Goal: Task Accomplishment & Management: Manage account settings

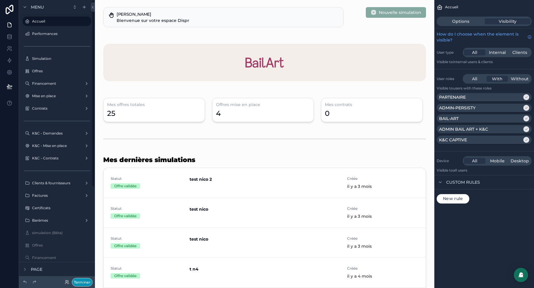
click at [90, 282] on button "Terminer" at bounding box center [82, 282] width 21 height 9
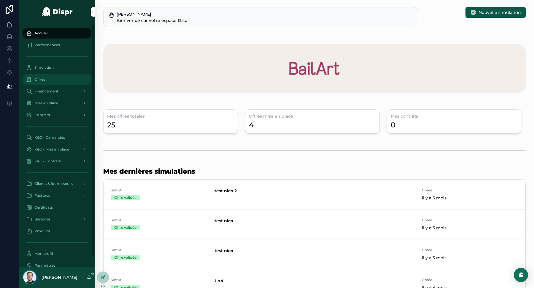
click at [52, 80] on div "Offres" at bounding box center [57, 79] width 62 height 9
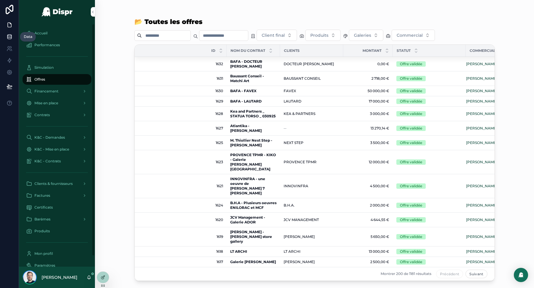
click at [7, 38] on icon at bounding box center [10, 37] width 6 height 6
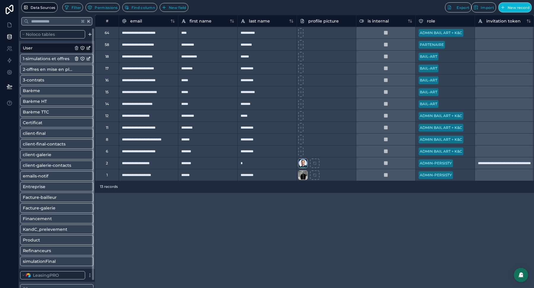
click at [50, 59] on span "1-simulations et offres" at bounding box center [46, 59] width 47 height 6
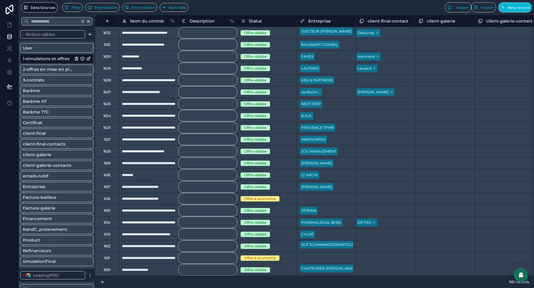
click at [110, 105] on div "1625" at bounding box center [106, 104] width 7 height 5
click at [10, 25] on icon at bounding box center [10, 25] width 6 height 6
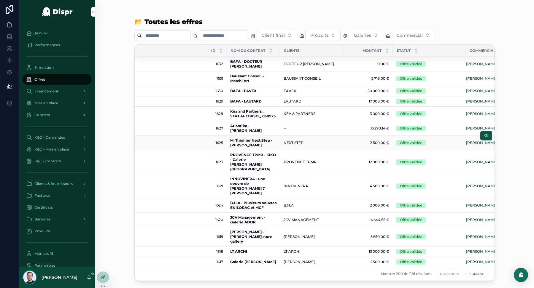
click at [173, 142] on span "1625" at bounding box center [182, 143] width 81 height 5
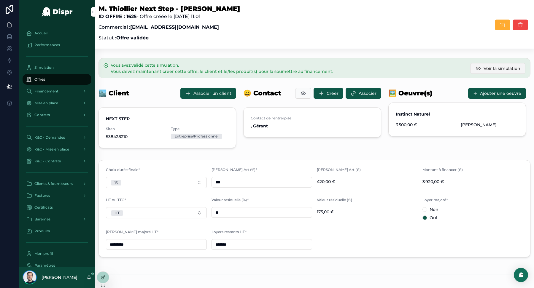
click at [491, 69] on span "Voir la simulation" at bounding box center [502, 69] width 37 height 6
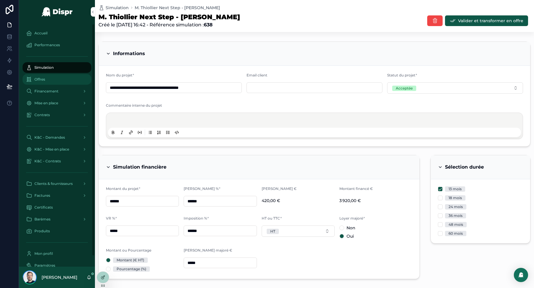
click at [51, 80] on div "Offres" at bounding box center [57, 79] width 62 height 9
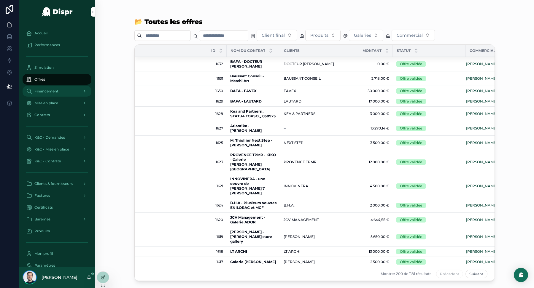
click at [55, 95] on div "Financement" at bounding box center [57, 91] width 62 height 9
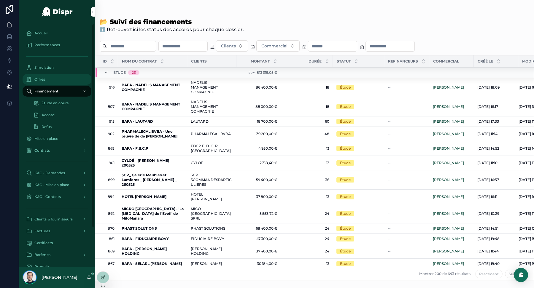
click at [62, 77] on div "Offres" at bounding box center [57, 79] width 62 height 9
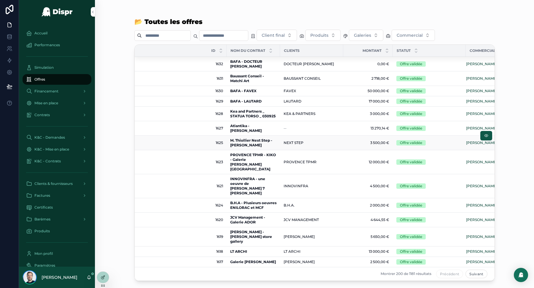
click at [204, 143] on span "1625" at bounding box center [182, 143] width 81 height 5
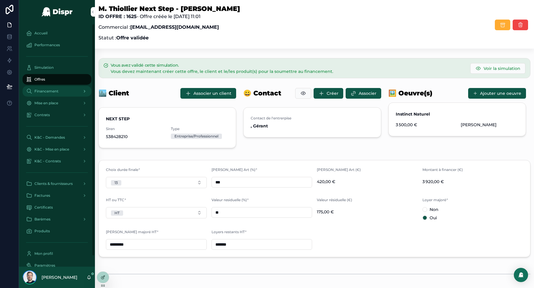
click at [58, 94] on div "Financement" at bounding box center [57, 91] width 62 height 9
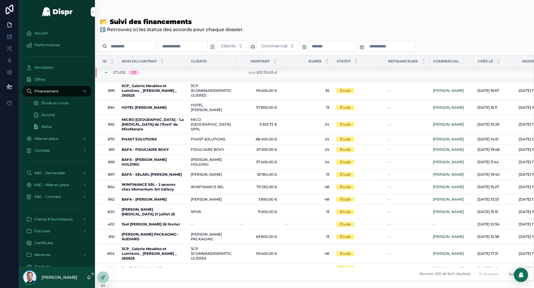
scroll to position [88, 0]
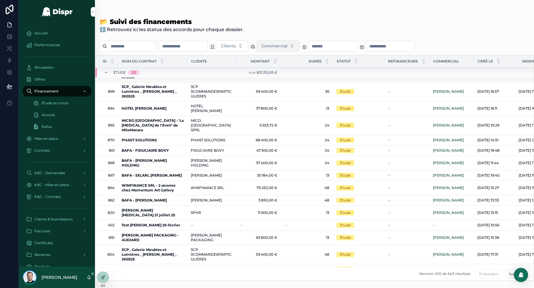
click at [285, 44] on span "Commercial" at bounding box center [274, 46] width 26 height 6
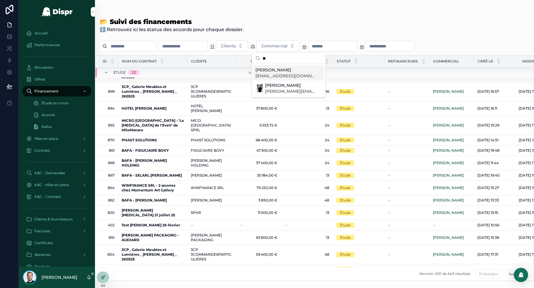
type input "*"
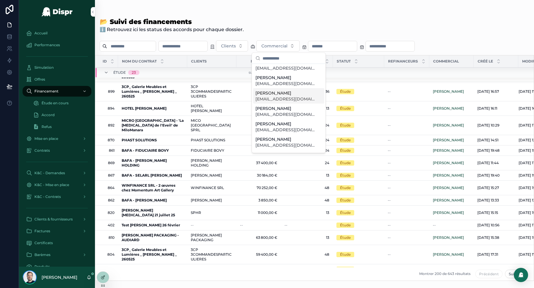
scroll to position [0, 0]
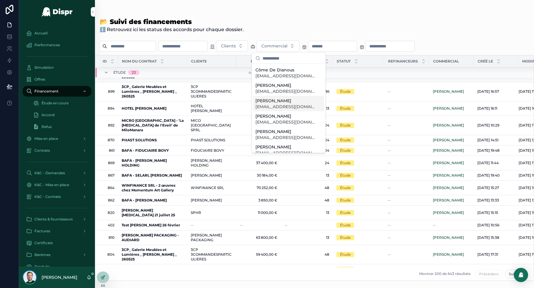
click at [285, 105] on span "[EMAIL_ADDRESS][DOMAIN_NAME]" at bounding box center [284, 107] width 59 height 6
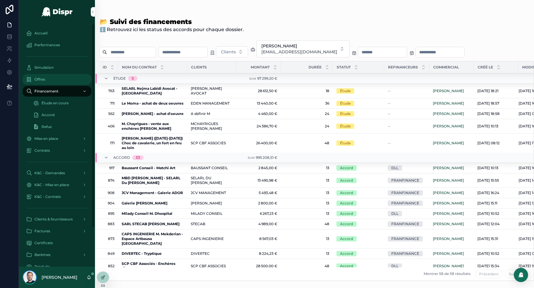
click at [53, 78] on div "Offres" at bounding box center [57, 79] width 62 height 9
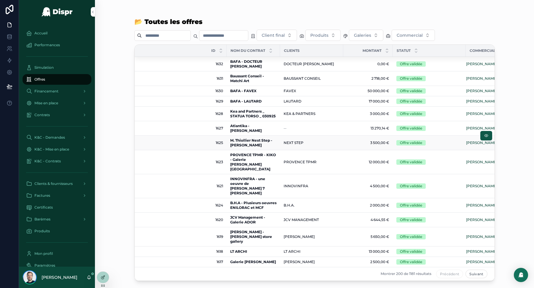
click at [198, 141] on span "1625" at bounding box center [182, 143] width 81 height 5
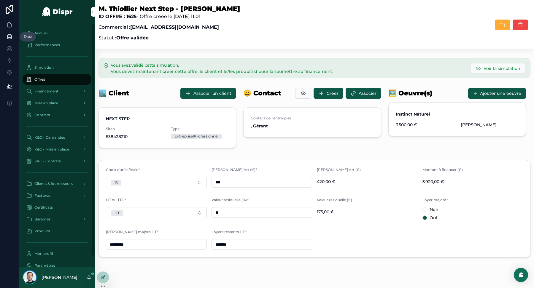
click at [12, 37] on icon at bounding box center [10, 37] width 6 height 6
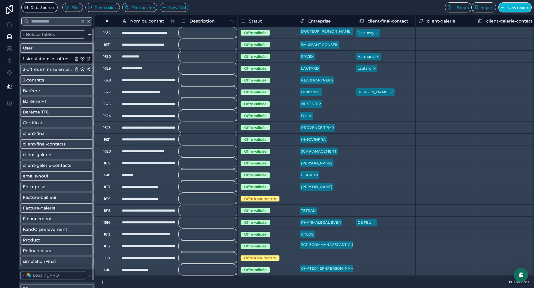
click at [51, 70] on span "2-offres en mise en place" at bounding box center [48, 69] width 50 height 6
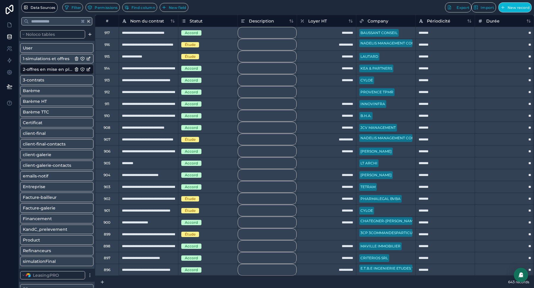
click at [49, 57] on span "1-simulations et offres" at bounding box center [46, 59] width 47 height 6
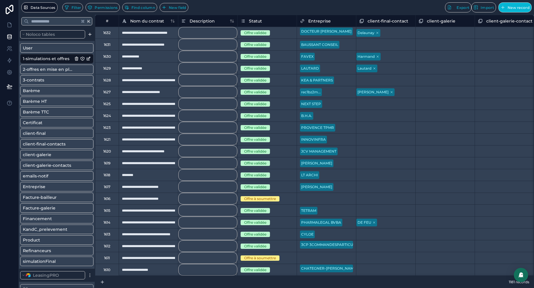
click at [258, 103] on div "Offre validée" at bounding box center [255, 103] width 22 height 5
click at [258, 103] on div "Offre validée" at bounding box center [253, 103] width 22 height 5
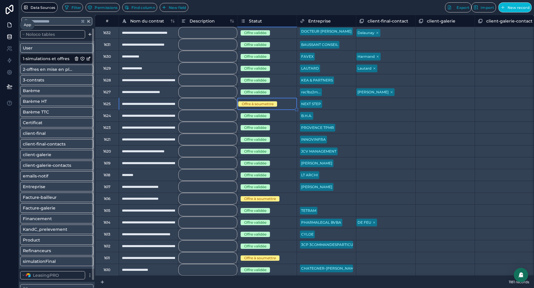
click at [7, 25] on icon at bounding box center [10, 25] width 6 height 6
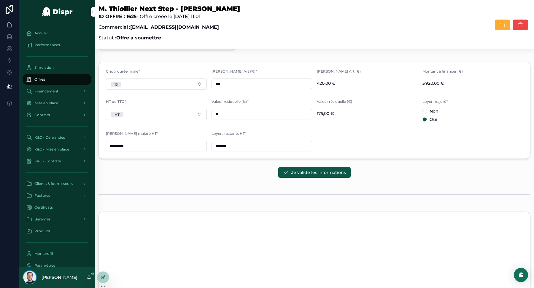
scroll to position [69, 0]
click at [311, 170] on div "Accueil Performances Simulation Offres Financement Mise en place Contrats K&C -…" at bounding box center [276, 144] width 515 height 288
click at [318, 174] on span "Je valide les informations" at bounding box center [318, 173] width 55 height 6
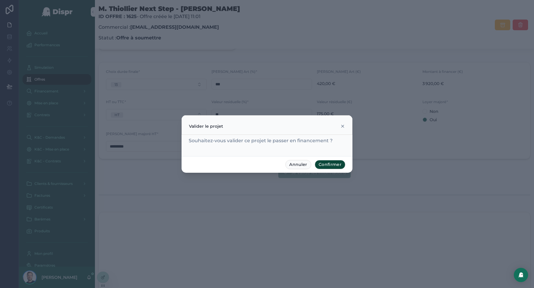
click at [334, 163] on button "Confirmer" at bounding box center [330, 164] width 31 height 9
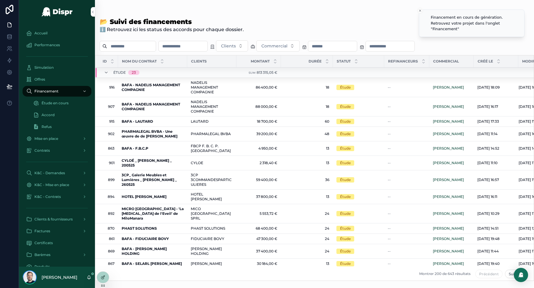
scroll to position [0, 0]
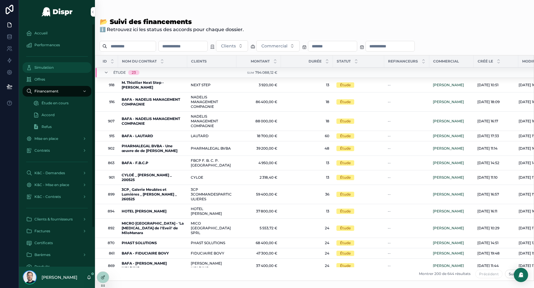
click at [40, 68] on span "Simulation" at bounding box center [43, 67] width 19 height 5
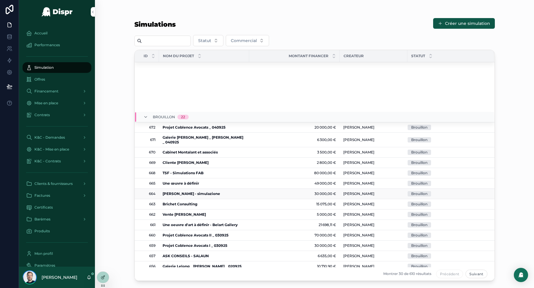
scroll to position [164, 0]
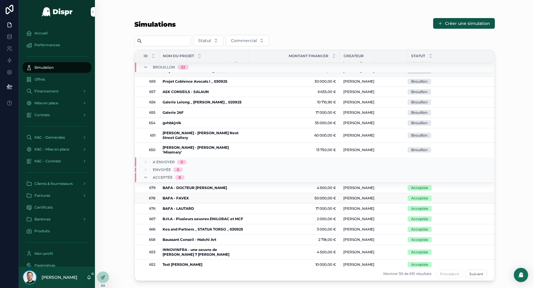
click at [186, 196] on strong "BAFA - FAVEX" at bounding box center [176, 198] width 26 height 4
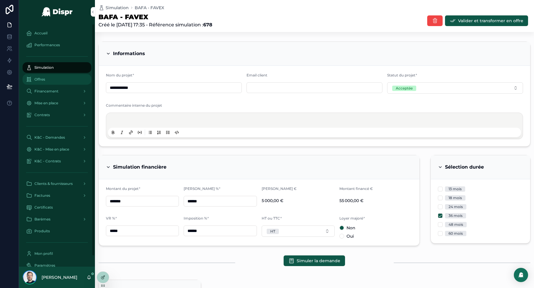
click at [42, 80] on span "Offres" at bounding box center [39, 79] width 11 height 5
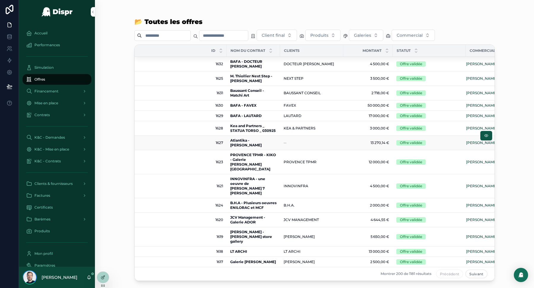
click at [223, 142] on td "1627 1627" at bounding box center [181, 143] width 92 height 15
click at [219, 142] on span "1627" at bounding box center [182, 143] width 81 height 5
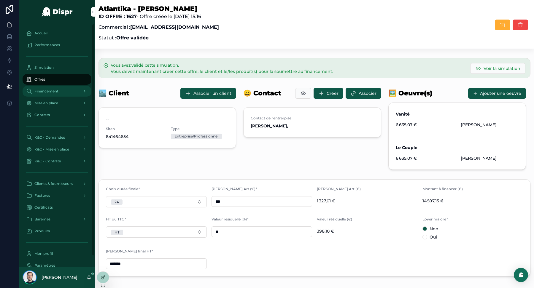
click at [53, 93] on span "Financement" at bounding box center [46, 91] width 24 height 5
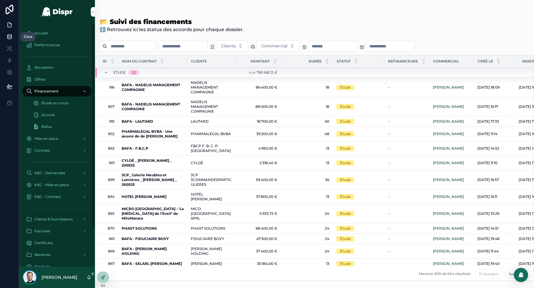
click at [9, 37] on icon at bounding box center [10, 37] width 6 height 6
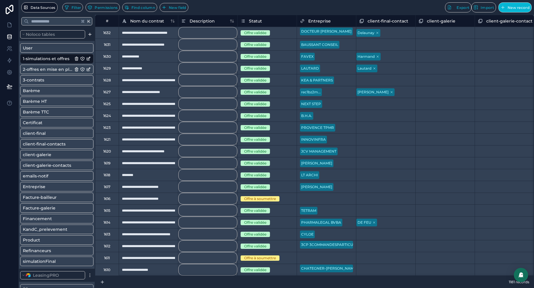
click at [49, 69] on span "2-offres en mise en place" at bounding box center [48, 69] width 50 height 6
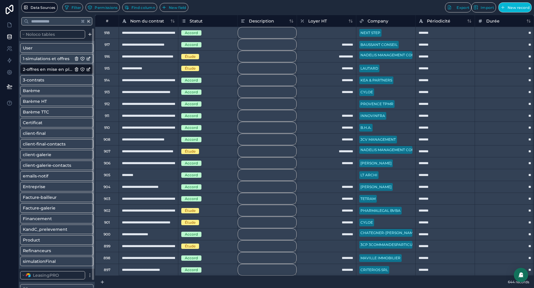
click at [44, 57] on span "1-simulations et offres" at bounding box center [46, 59] width 47 height 6
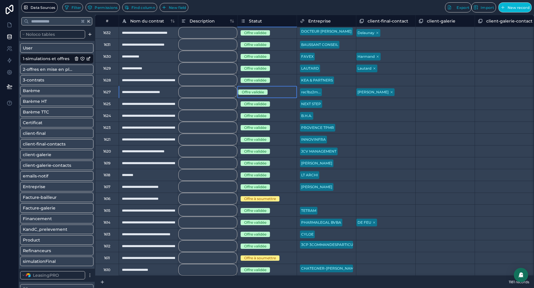
click at [258, 90] on div "Offre validée" at bounding box center [253, 92] width 22 height 5
click at [8, 25] on icon at bounding box center [10, 25] width 4 height 4
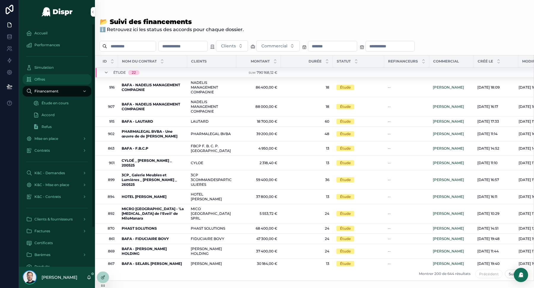
click at [53, 78] on div "Offres" at bounding box center [57, 79] width 62 height 9
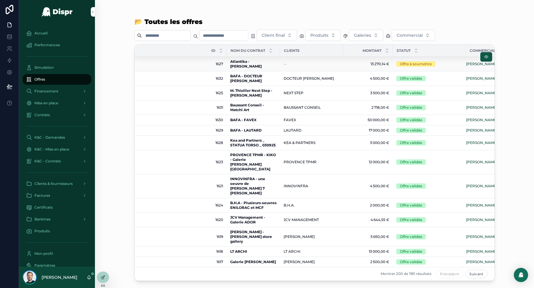
click at [222, 65] on span "1627" at bounding box center [182, 64] width 81 height 5
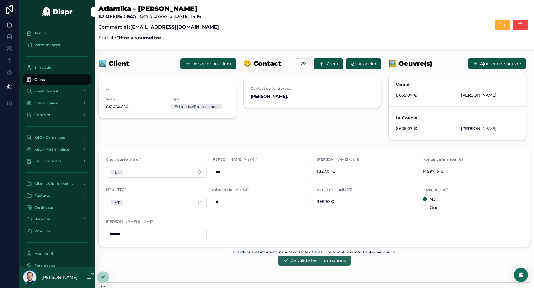
click at [319, 259] on span "Je valide les informations" at bounding box center [318, 261] width 55 height 6
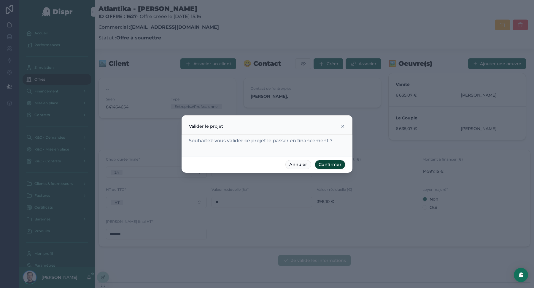
click at [333, 164] on button "Confirmer" at bounding box center [330, 164] width 31 height 9
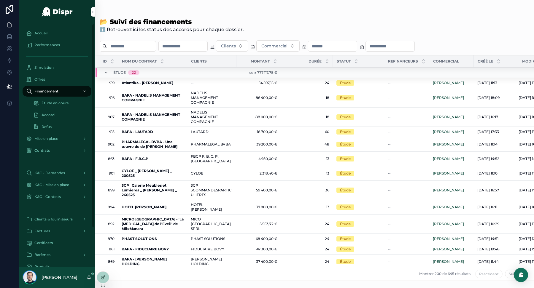
click at [126, 47] on input "scrollable content" at bounding box center [131, 46] width 49 height 8
paste input "****"
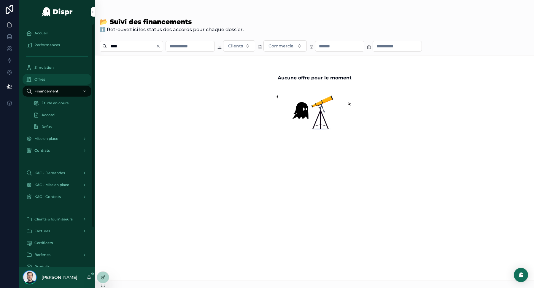
type input "****"
click at [51, 79] on div "Offres" at bounding box center [57, 79] width 62 height 9
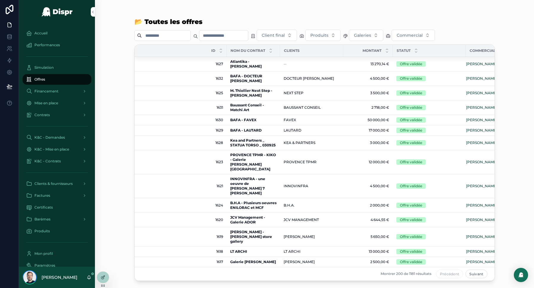
click at [168, 36] on input "scrollable content" at bounding box center [166, 35] width 49 height 8
paste input "****"
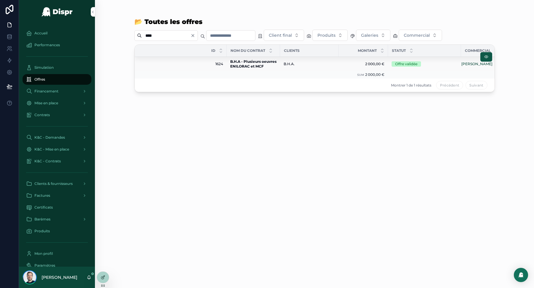
type input "****"
click at [215, 66] on span "1624" at bounding box center [182, 64] width 81 height 5
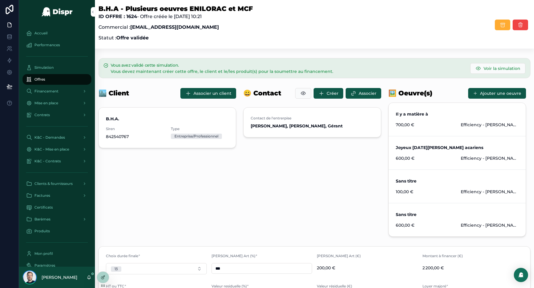
click at [297, 37] on div "B.H.A - Plusieurs oeuvres ENILORAC et MCF ID OFFRE : 1624 - Offre créée le 04/0…" at bounding box center [315, 25] width 432 height 40
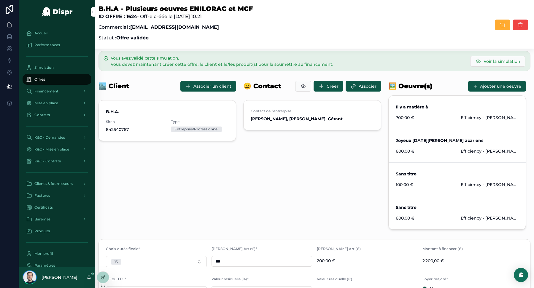
scroll to position [6, 0]
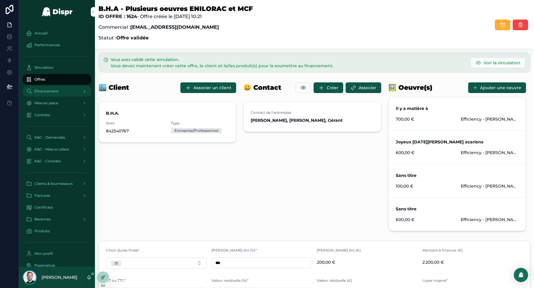
click at [55, 90] on span "Financement" at bounding box center [46, 91] width 24 height 5
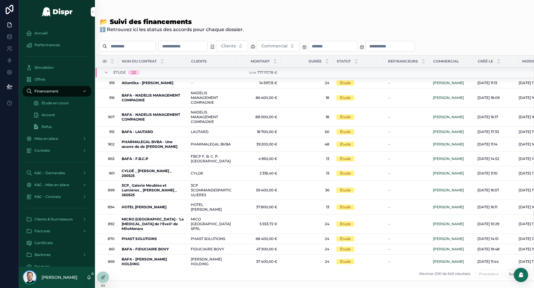
click at [57, 74] on div "Offres" at bounding box center [57, 80] width 76 height 12
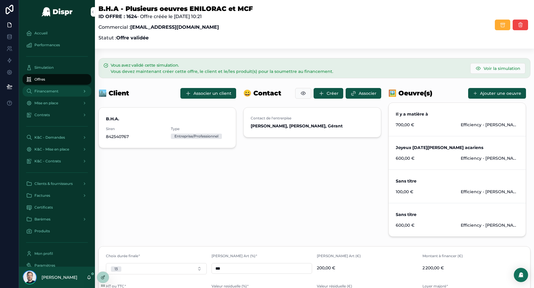
click at [52, 92] on span "Financement" at bounding box center [46, 91] width 24 height 5
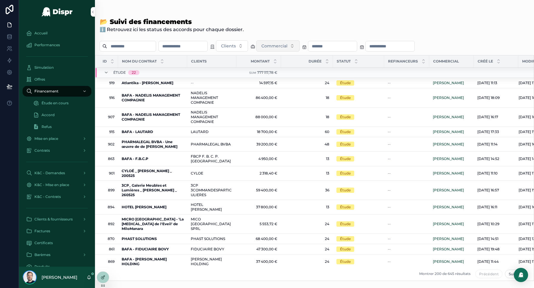
click at [300, 46] on button "Commercial" at bounding box center [277, 45] width 43 height 11
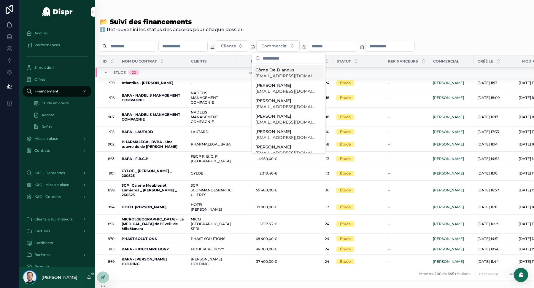
type input "*"
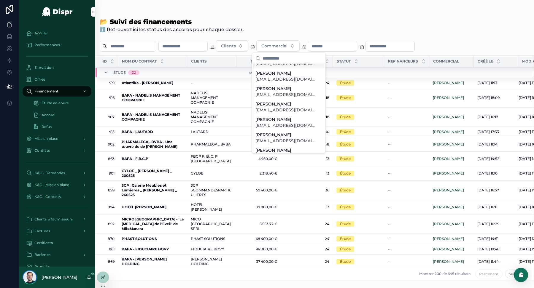
scroll to position [59, 0]
click at [278, 106] on span "[EMAIL_ADDRESS][DOMAIN_NAME]" at bounding box center [284, 109] width 59 height 6
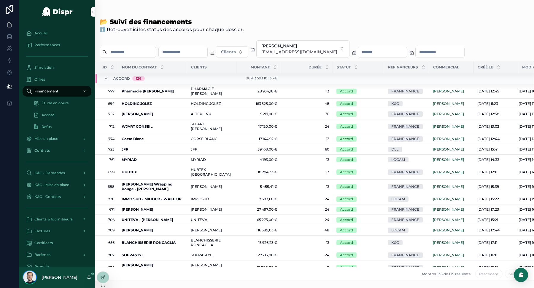
scroll to position [466, 0]
click at [62, 80] on div "Offres" at bounding box center [57, 79] width 62 height 9
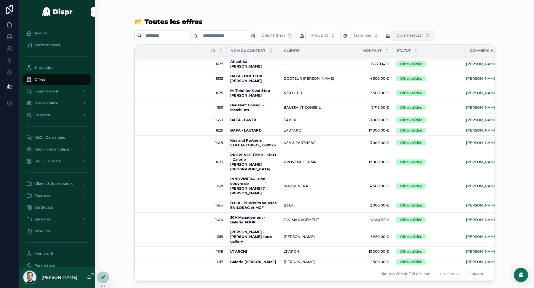
click at [423, 37] on span "Commercial" at bounding box center [410, 35] width 26 height 6
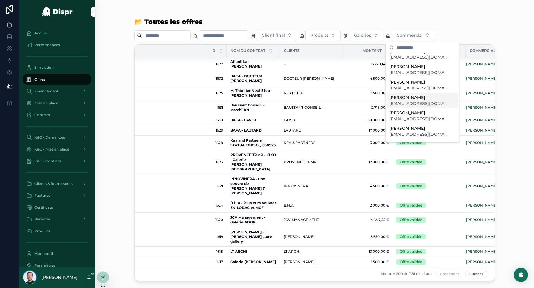
scroll to position [48, 0]
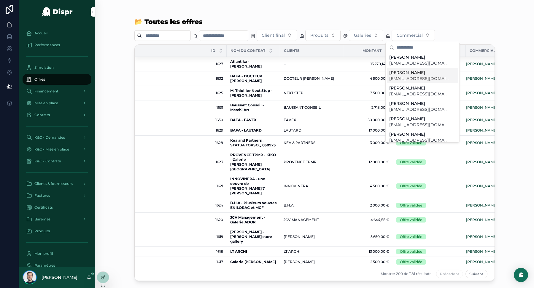
click at [414, 76] on span "[EMAIL_ADDRESS][DOMAIN_NAME]" at bounding box center [418, 79] width 59 height 6
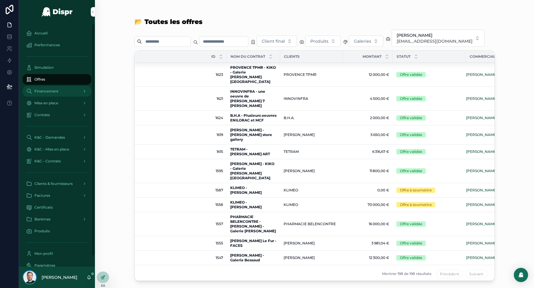
click at [55, 93] on span "Financement" at bounding box center [46, 91] width 24 height 5
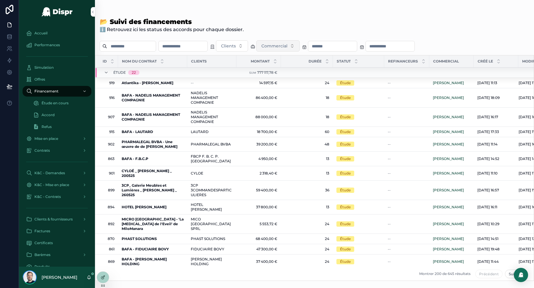
click at [286, 46] on span "Commercial" at bounding box center [274, 46] width 26 height 6
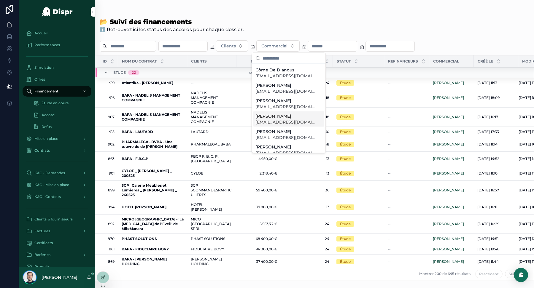
scroll to position [28, 0]
click at [282, 107] on span "[EMAIL_ADDRESS][DOMAIN_NAME]" at bounding box center [284, 109] width 59 height 6
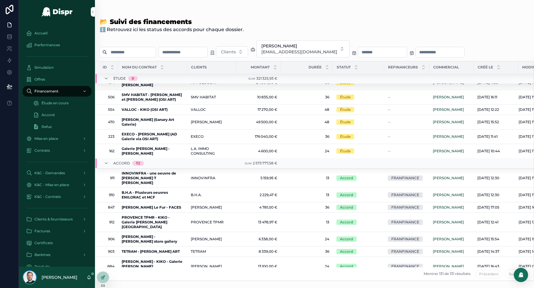
scroll to position [57, 0]
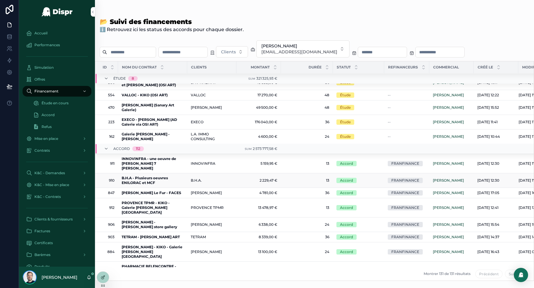
click at [191, 174] on td "B.H.A. B.H.A." at bounding box center [211, 181] width 49 height 15
click at [191, 178] on span "B.H.A." at bounding box center [196, 180] width 11 height 5
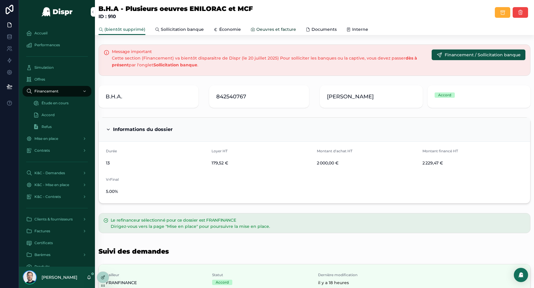
click at [261, 31] on span "Oeuvres et facture" at bounding box center [276, 29] width 40 height 6
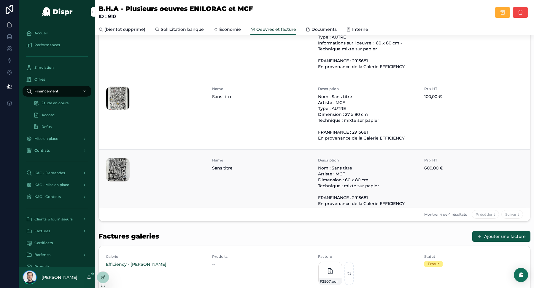
scroll to position [89, 0]
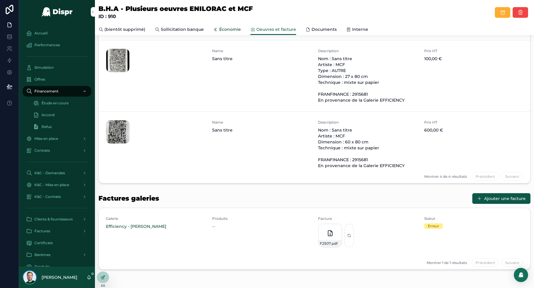
click at [226, 27] on span "Économie" at bounding box center [230, 29] width 22 height 6
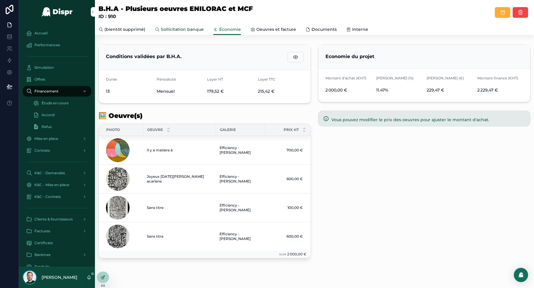
click at [179, 29] on span "Sollicitation banque" at bounding box center [182, 29] width 43 height 6
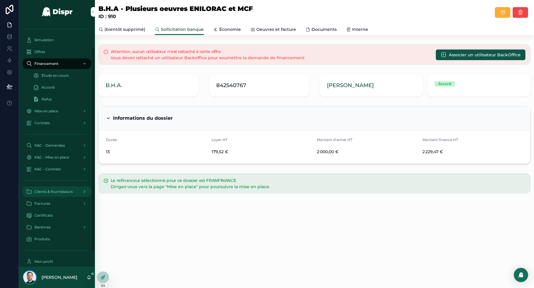
scroll to position [29, 0]
click at [53, 202] on div "Factures" at bounding box center [57, 202] width 62 height 9
